Goal: Task Accomplishment & Management: Manage account settings

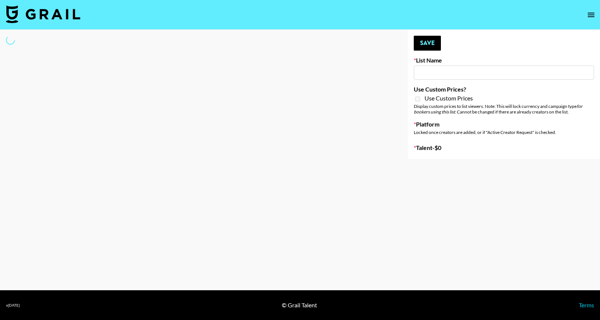
type input "Nicklback - Rockstar"
select select "Song"
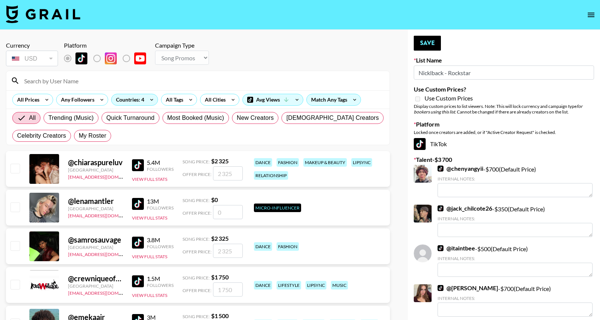
click at [276, 79] on input at bounding box center [202, 81] width 365 height 12
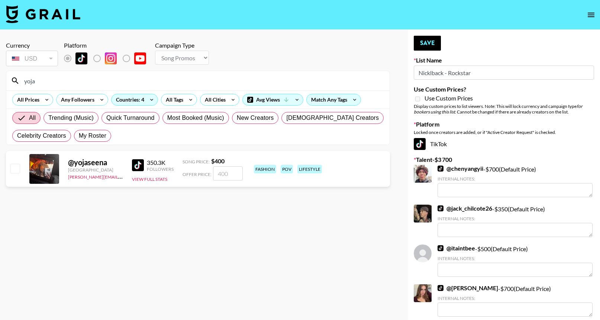
type input "yoja"
click at [223, 175] on input "number" at bounding box center [228, 173] width 30 height 14
checkbox input "true"
type input "400"
click at [242, 207] on section "Currency USD USD ​ Platform Campaign Type Choose Type... Song Promos Brand Prom…" at bounding box center [198, 166] width 384 height 260
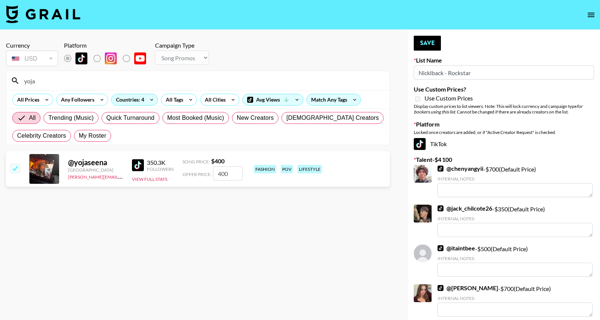
click at [288, 86] on input "yoja" at bounding box center [202, 81] width 365 height 12
type input "urbae"
click at [221, 175] on input "number" at bounding box center [228, 173] width 30 height 14
checkbox input "true"
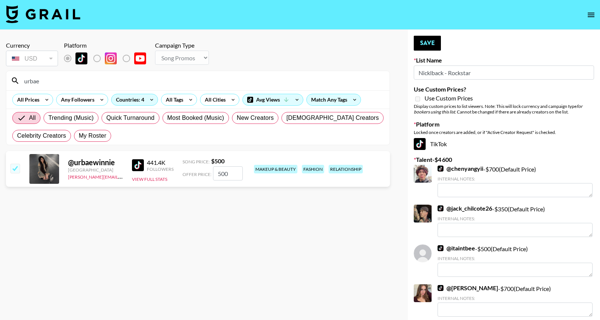
type input "500"
click at [259, 237] on section "Currency USD USD ​ Platform Campaign Type Choose Type... Song Promos Brand Prom…" at bounding box center [198, 166] width 384 height 260
click at [316, 77] on input "urbae" at bounding box center [202, 81] width 365 height 12
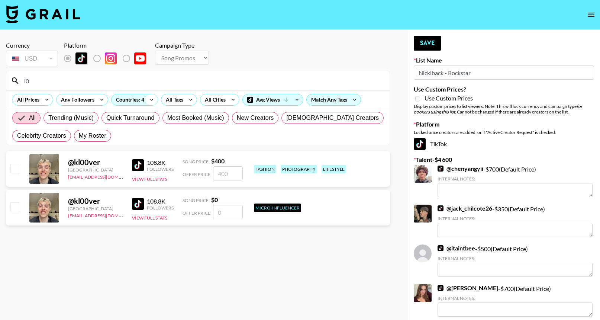
type input "l0"
click at [149, 98] on icon at bounding box center [152, 99] width 12 height 11
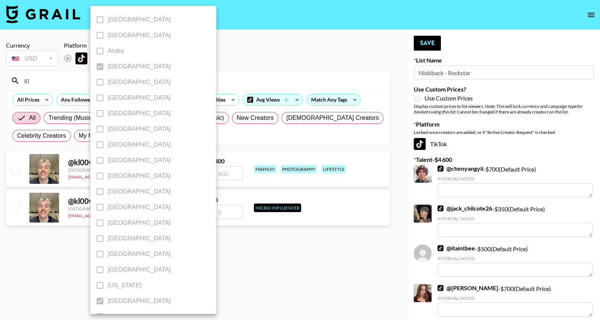
click at [204, 130] on div at bounding box center [300, 160] width 600 height 320
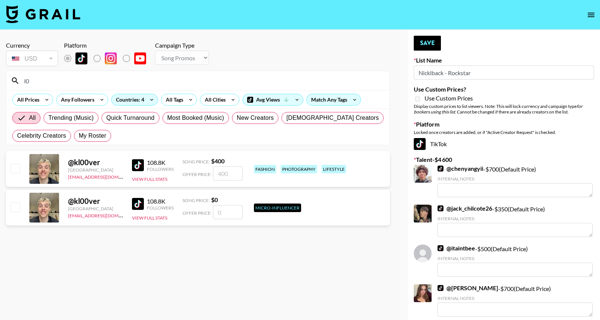
click at [218, 84] on input "l0" at bounding box center [202, 81] width 365 height 12
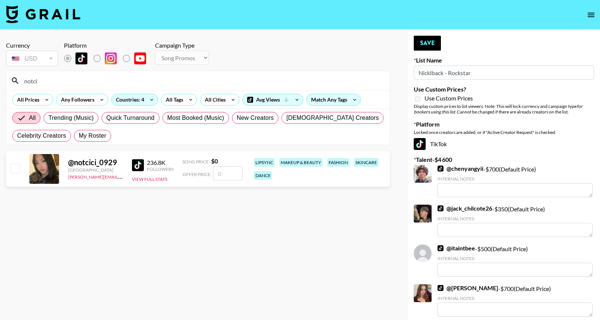
type input "notci"
click at [223, 174] on input "number" at bounding box center [228, 173] width 30 height 14
checkbox input "true"
type input "350"
click at [427, 46] on button "Save" at bounding box center [427, 43] width 27 height 15
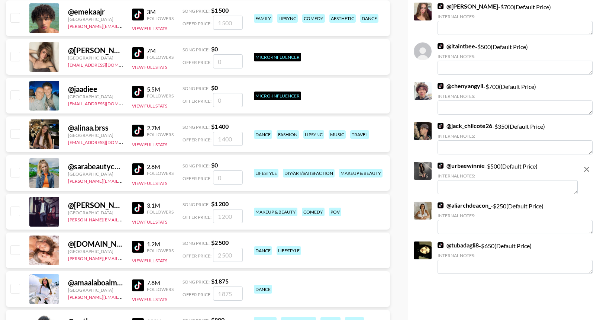
scroll to position [311, 0]
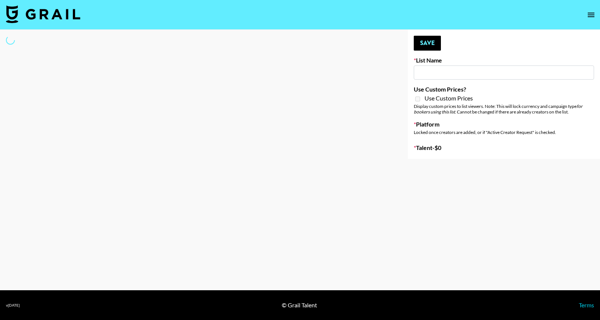
type input "Interscope Song Promo List"
select select "Song"
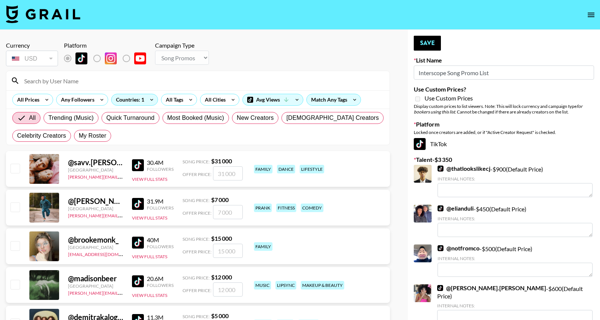
click at [232, 77] on input at bounding box center [202, 81] width 365 height 12
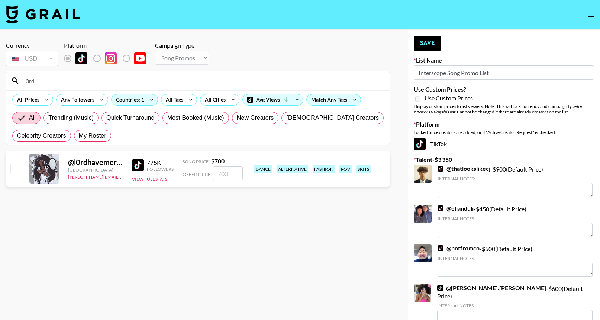
type input "l0rd"
click at [225, 172] on input "number" at bounding box center [228, 173] width 30 height 14
checkbox input "true"
type input "700"
click at [427, 43] on button "Save" at bounding box center [427, 43] width 27 height 15
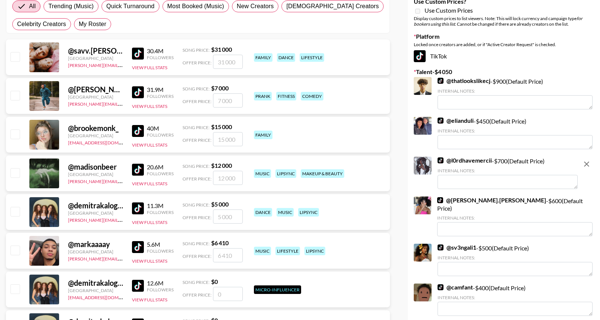
scroll to position [127, 0]
